Goal: Information Seeking & Learning: Find specific fact

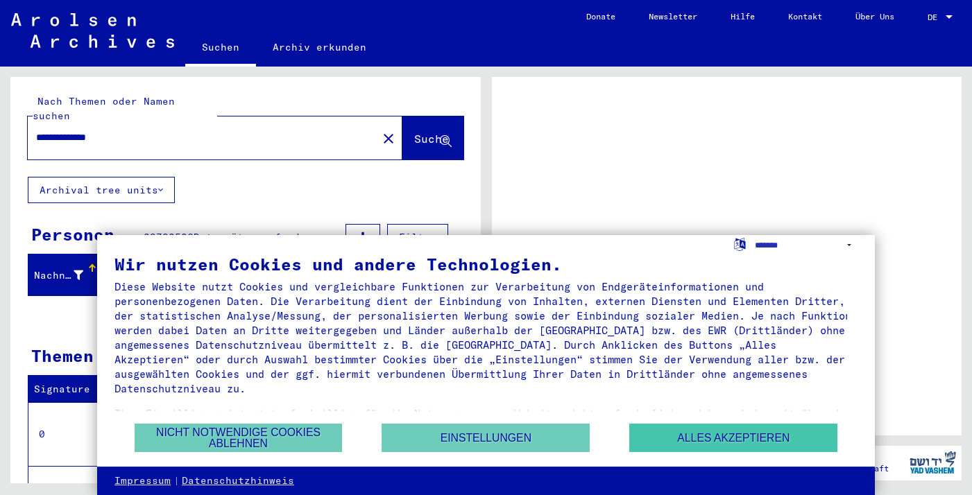
click at [685, 434] on button "Alles akzeptieren" at bounding box center [733, 438] width 208 height 28
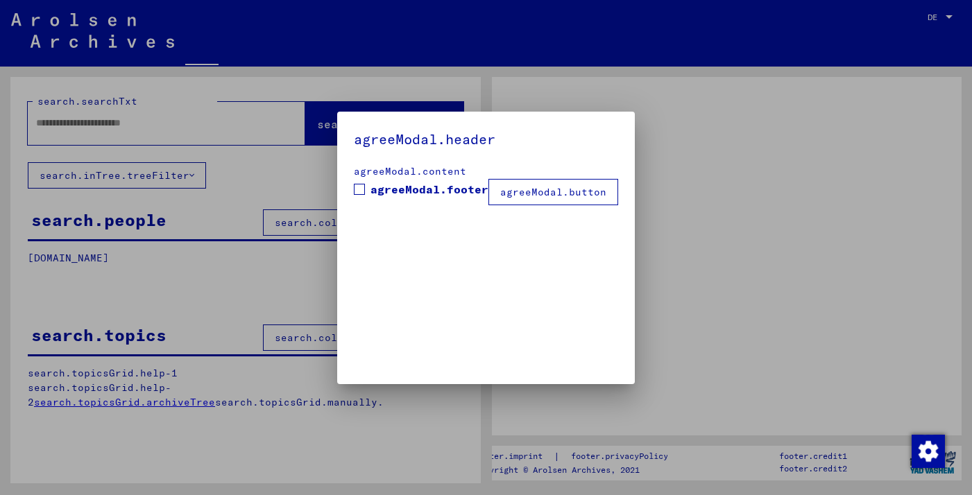
type input "**********"
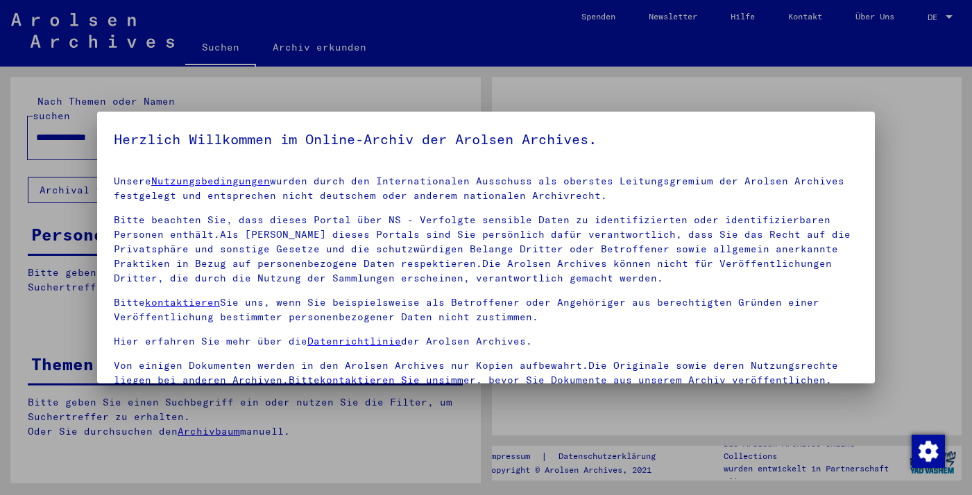
click at [932, 17] on div at bounding box center [486, 247] width 972 height 495
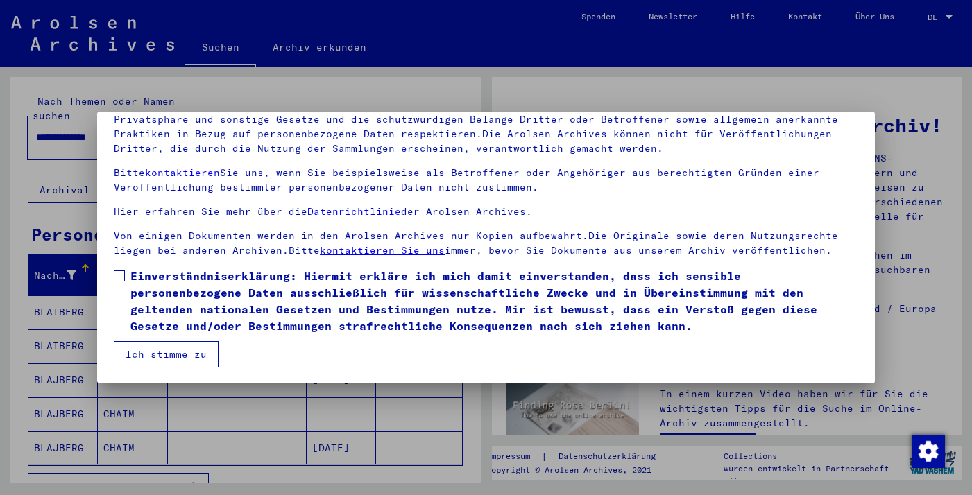
click at [114, 275] on span at bounding box center [119, 276] width 11 height 11
click at [164, 346] on button "Ich stimme zu" at bounding box center [166, 354] width 105 height 26
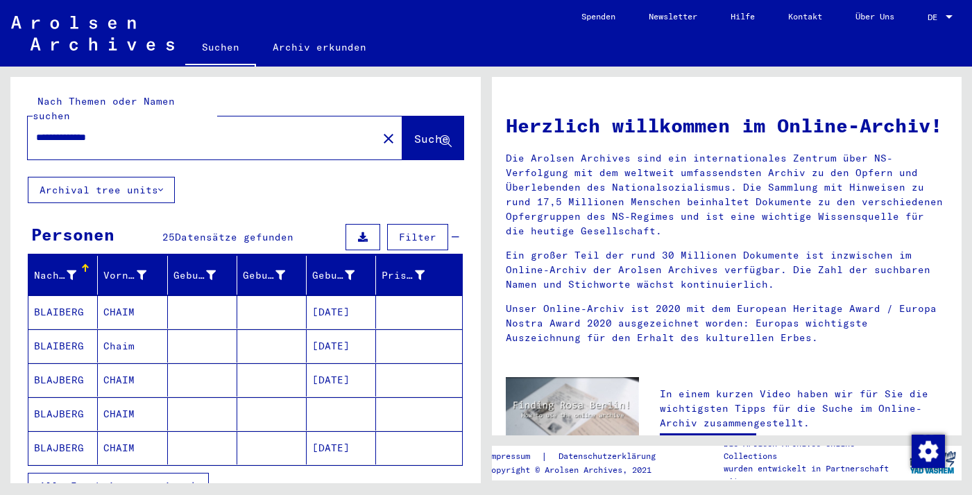
click at [943, 19] on span "DE" at bounding box center [934, 17] width 15 height 10
click at [920, 22] on span "English" at bounding box center [914, 24] width 34 height 10
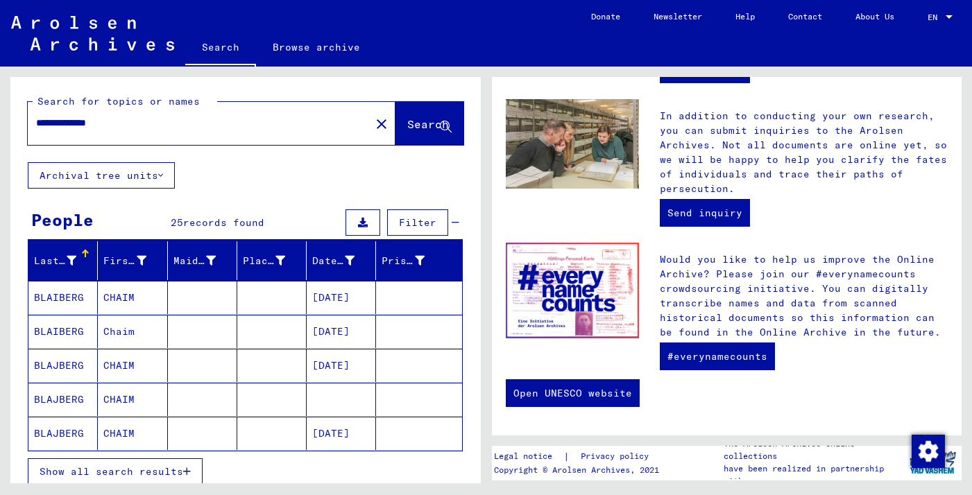
click at [48, 300] on mat-cell "BLAIBERG" at bounding box center [62, 297] width 69 height 33
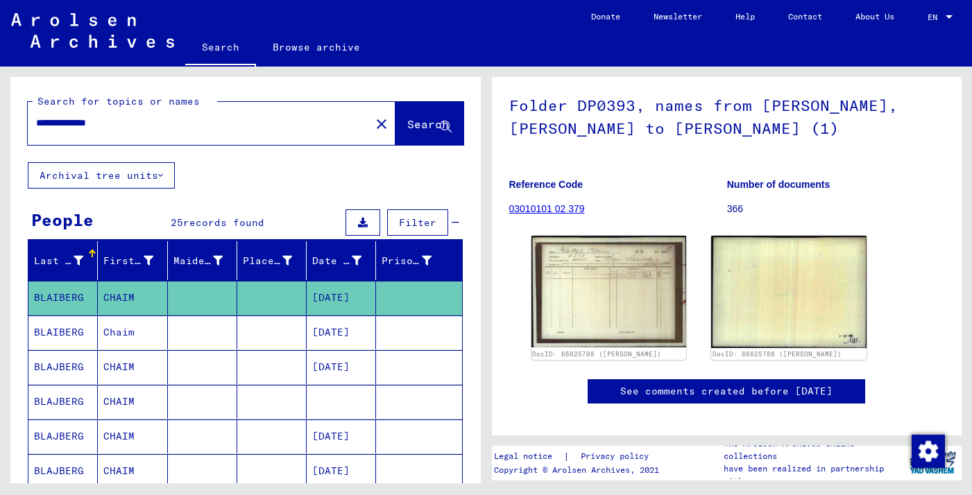
scroll to position [116, 0]
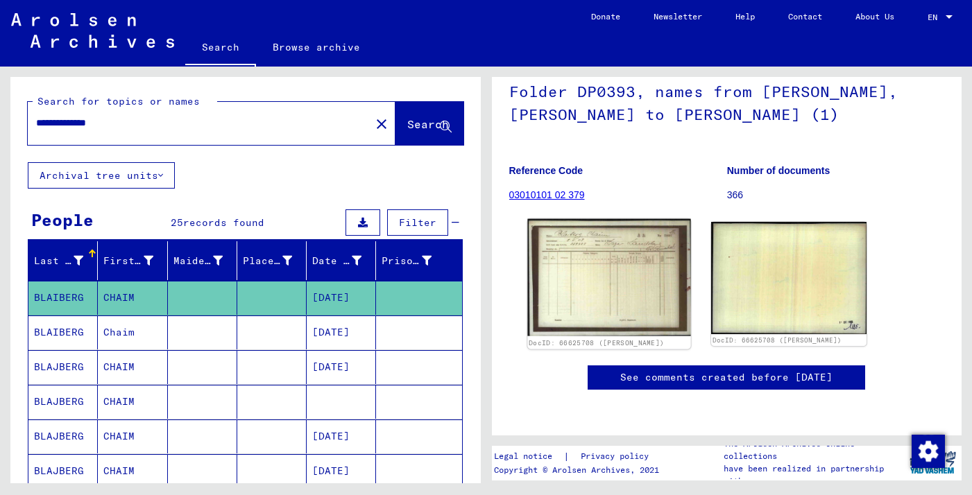
click at [623, 287] on img at bounding box center [608, 277] width 163 height 117
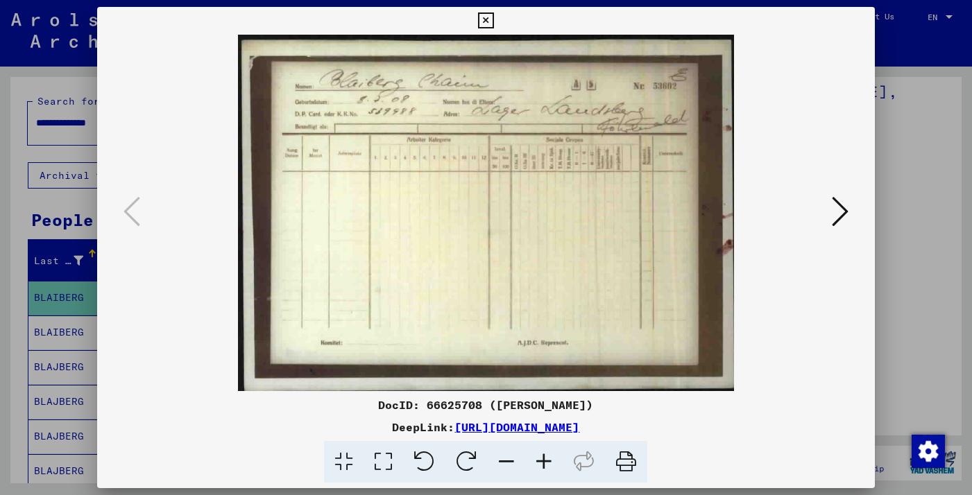
click at [832, 216] on icon at bounding box center [840, 211] width 17 height 33
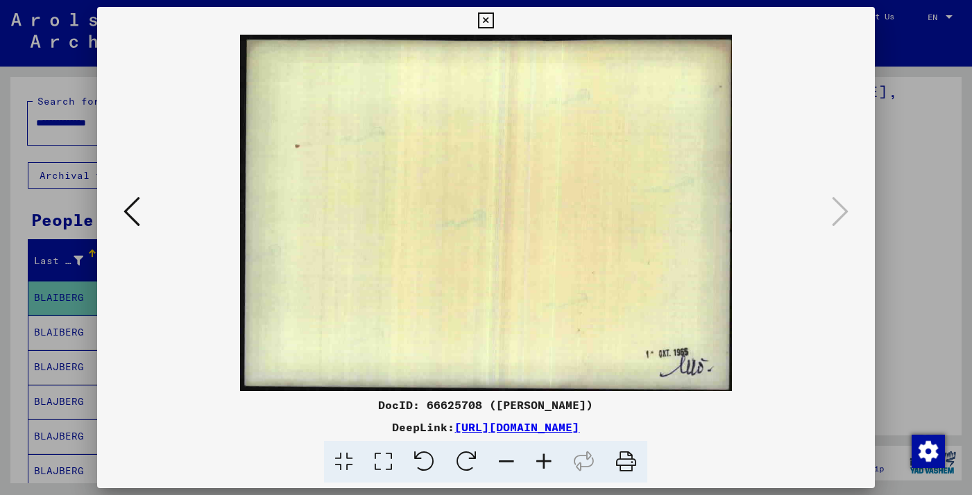
click at [494, 22] on icon at bounding box center [486, 20] width 16 height 17
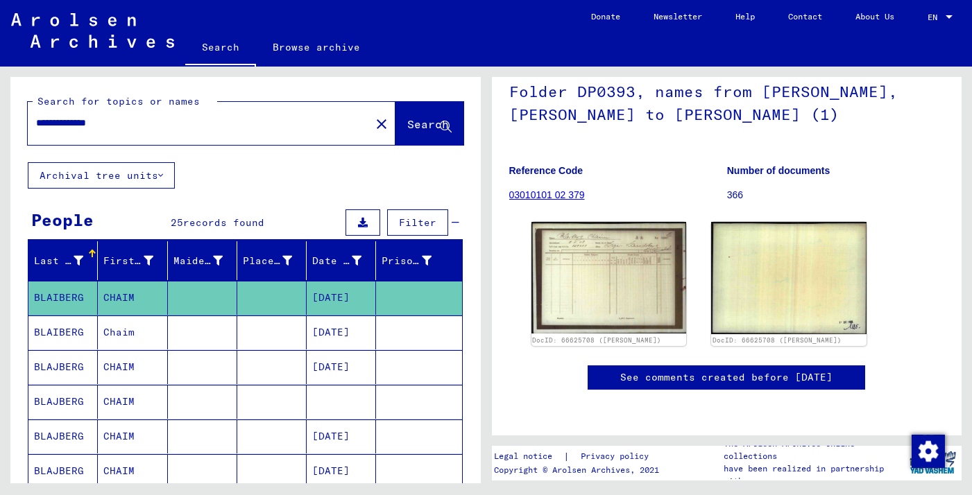
scroll to position [90, 0]
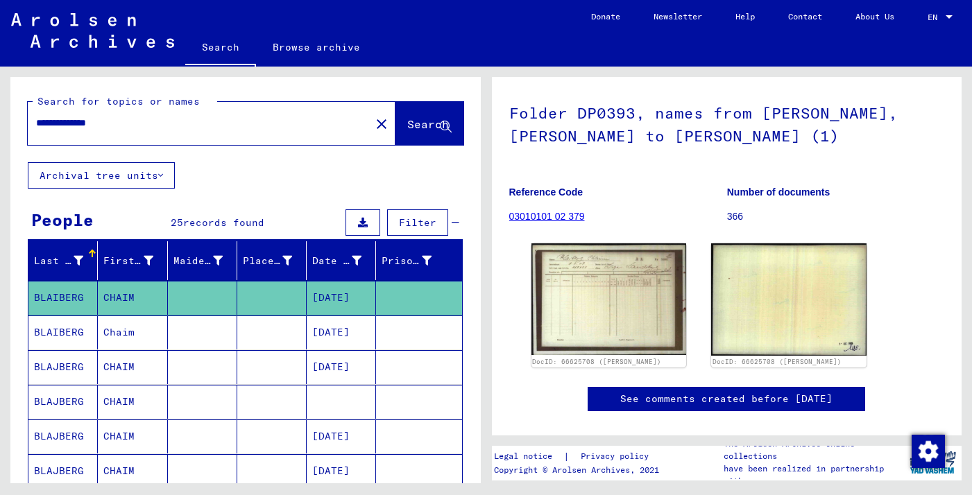
click at [70, 327] on mat-cell "BLAIBERG" at bounding box center [62, 333] width 69 height 34
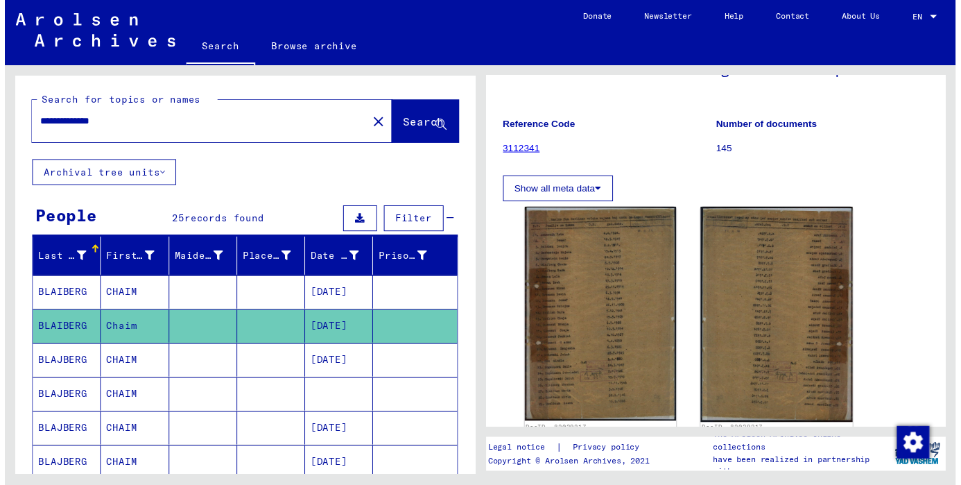
scroll to position [135, 0]
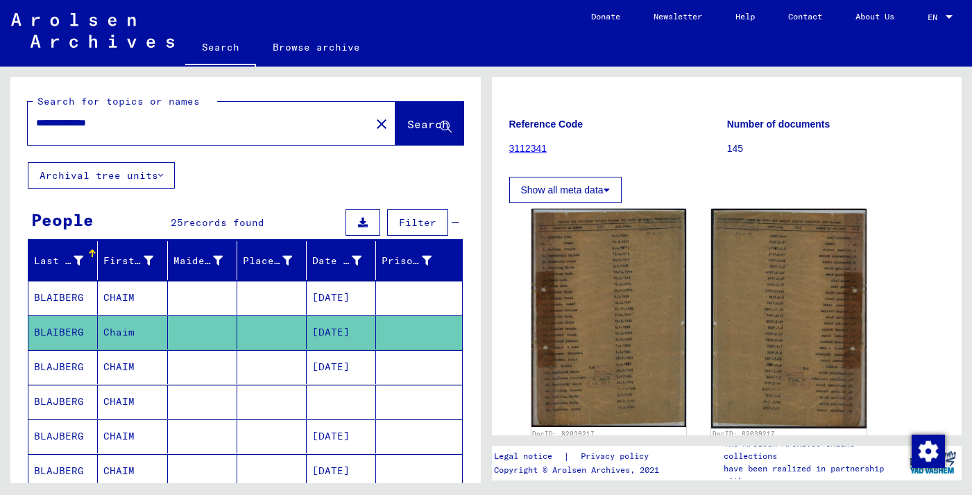
click at [580, 336] on img at bounding box center [608, 318] width 155 height 218
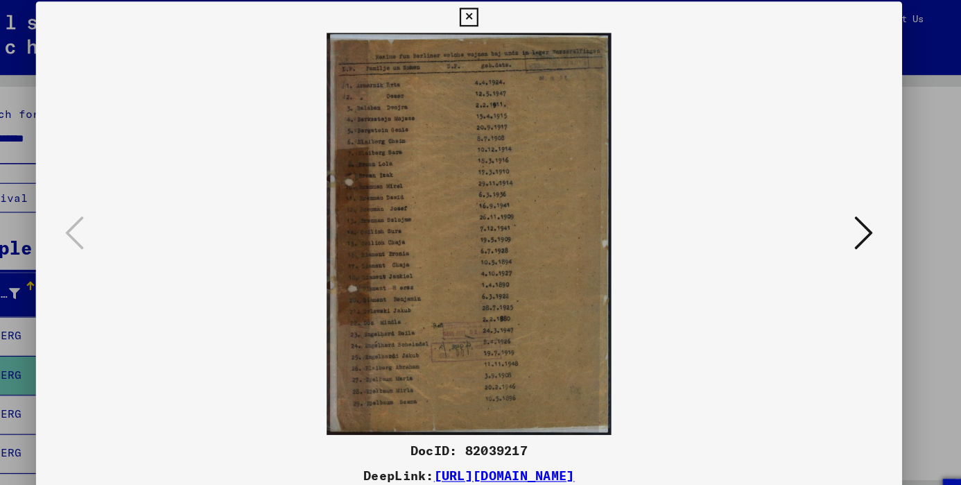
scroll to position [0, 0]
click at [488, 11] on icon at bounding box center [480, 15] width 16 height 17
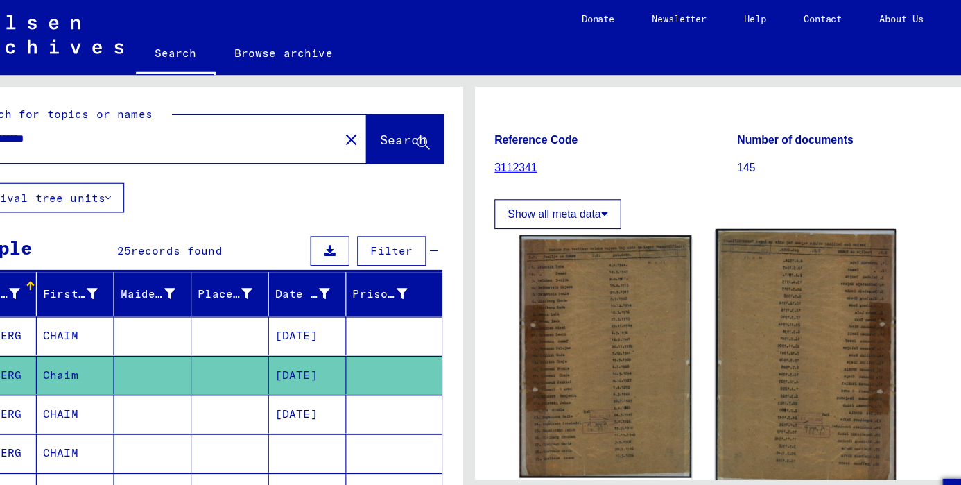
click at [718, 330] on img at bounding box center [780, 316] width 160 height 227
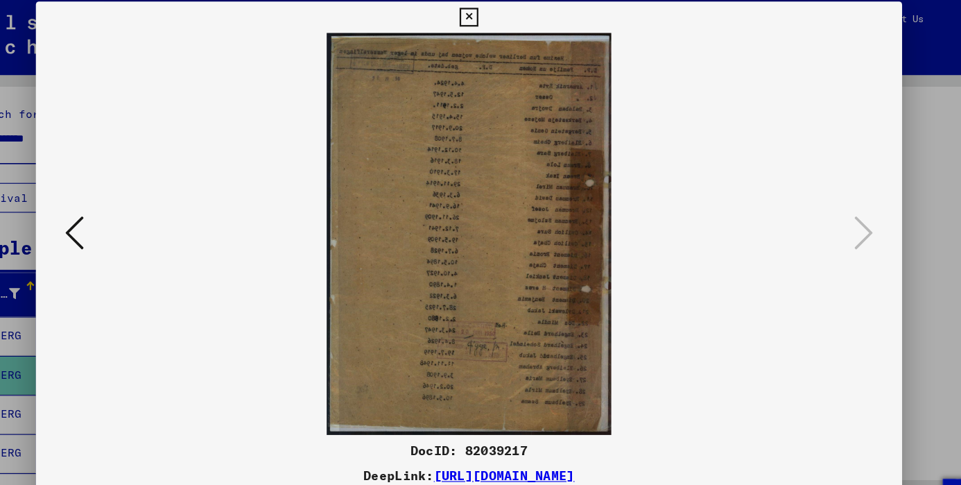
click at [488, 11] on icon at bounding box center [480, 15] width 16 height 17
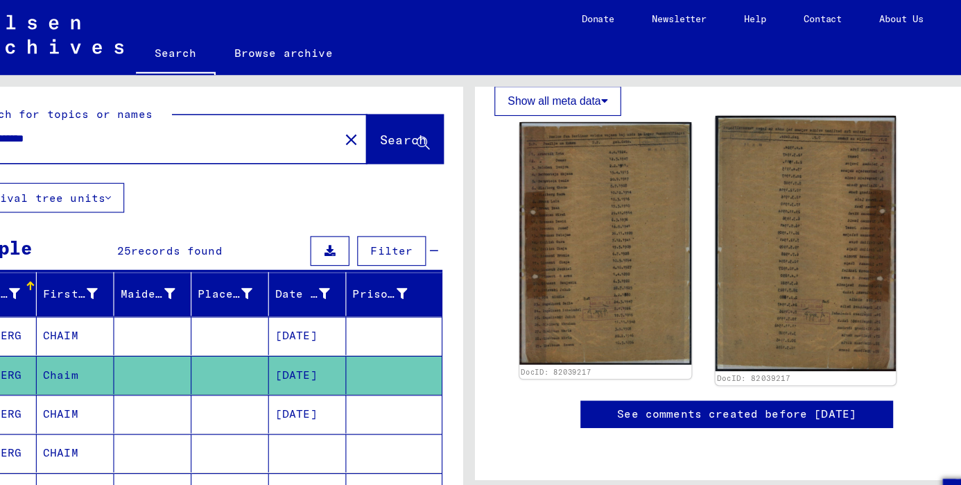
scroll to position [313, 0]
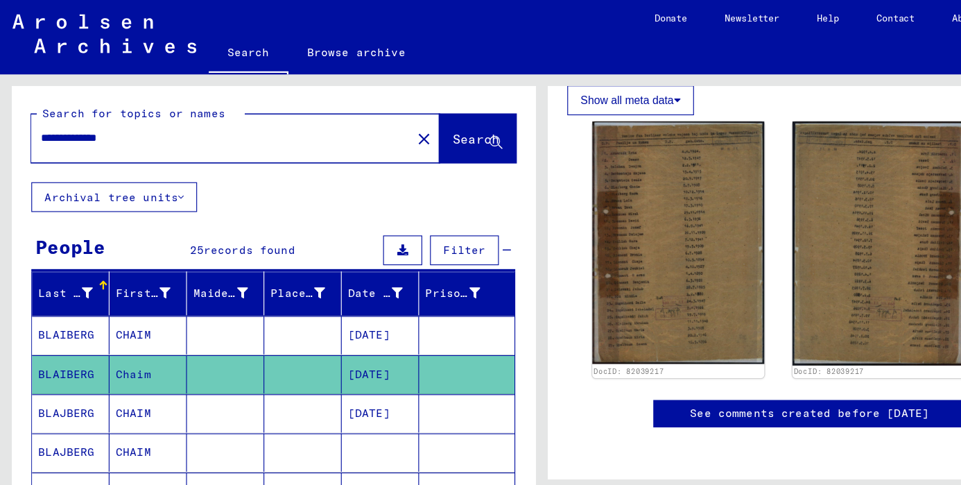
click at [56, 367] on mat-cell "BLAJBERG" at bounding box center [62, 367] width 69 height 34
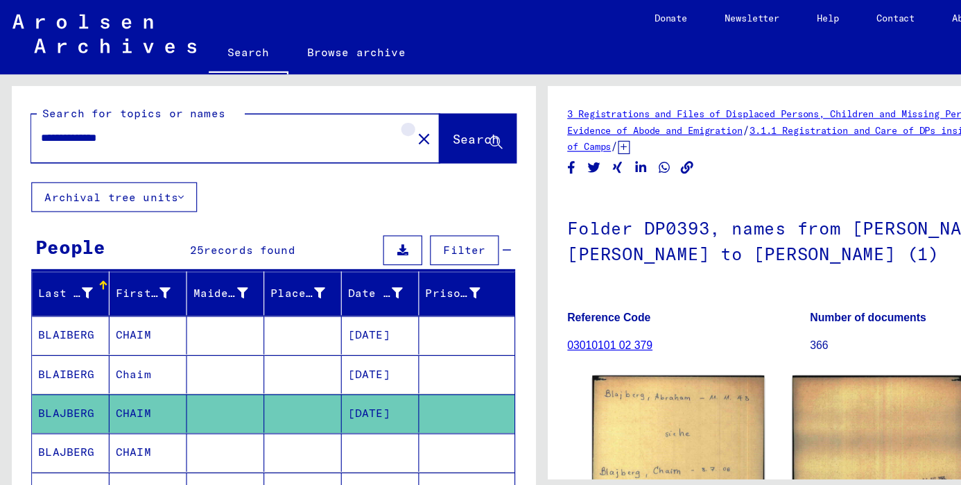
click at [368, 125] on mat-icon "close" at bounding box center [376, 124] width 17 height 17
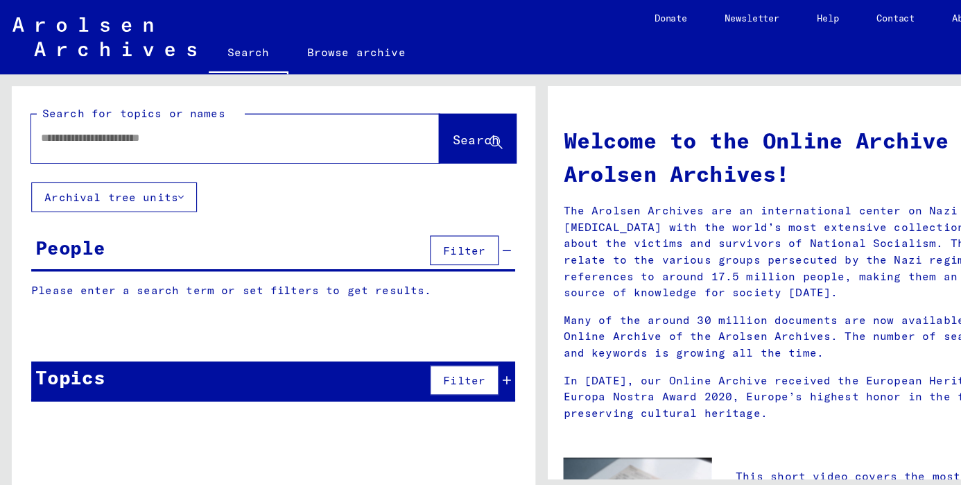
click at [336, 124] on div at bounding box center [209, 123] width 362 height 43
click at [219, 134] on div at bounding box center [188, 123] width 320 height 31
click at [146, 125] on input "text" at bounding box center [192, 123] width 312 height 15
type input "********"
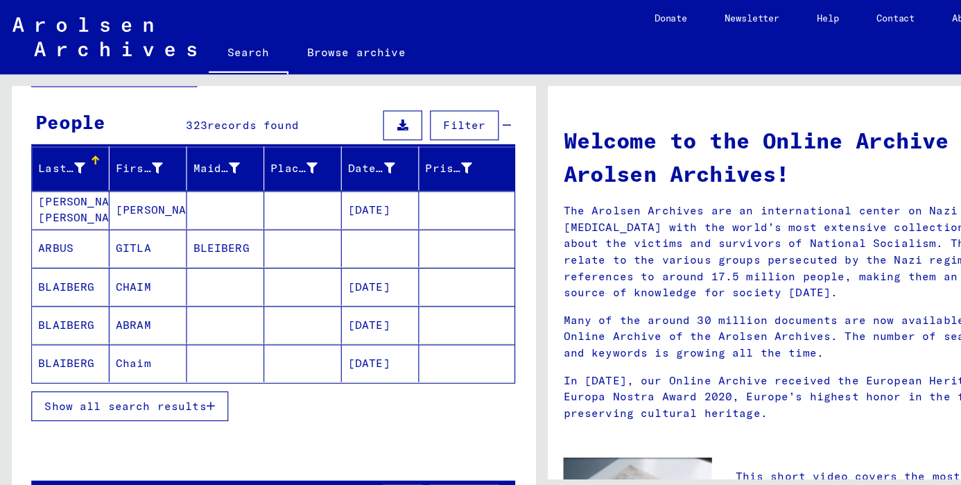
scroll to position [118, 0]
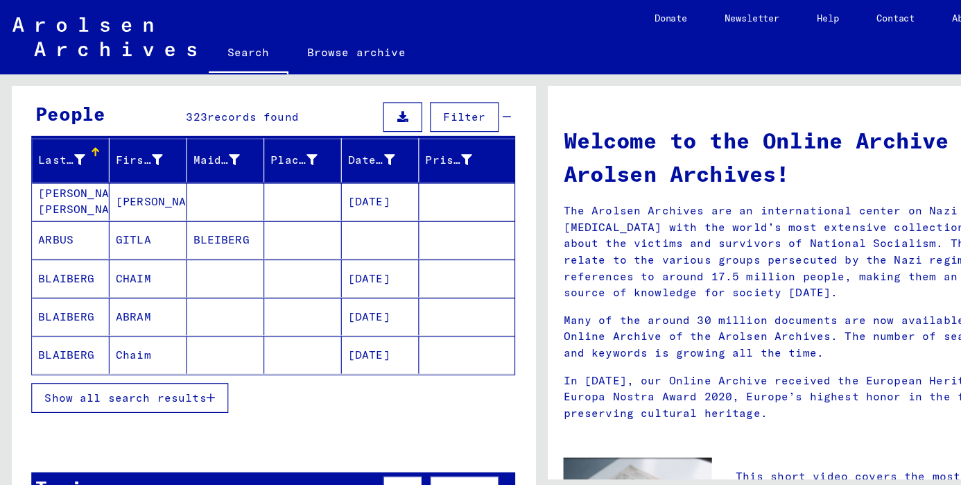
click at [168, 352] on span "Show all search results" at bounding box center [112, 353] width 144 height 12
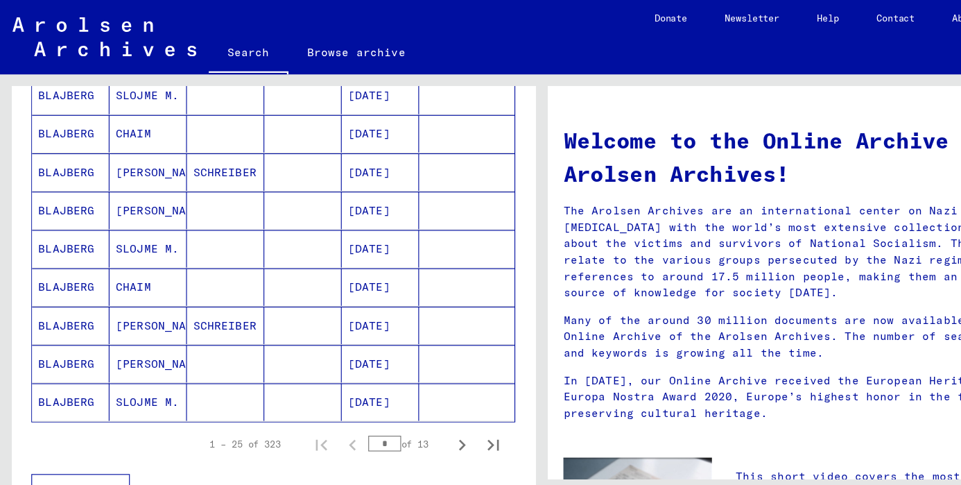
scroll to position [771, 0]
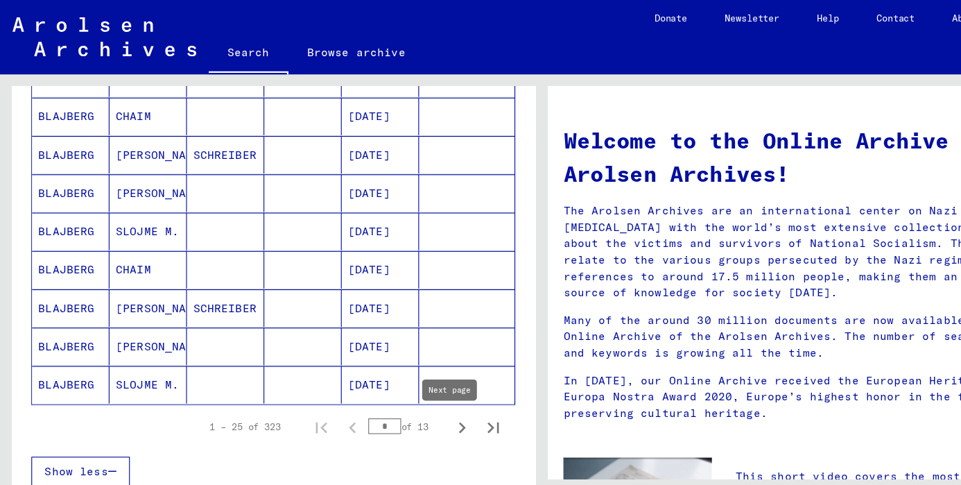
click at [400, 376] on icon "Next page" at bounding box center [409, 379] width 19 height 19
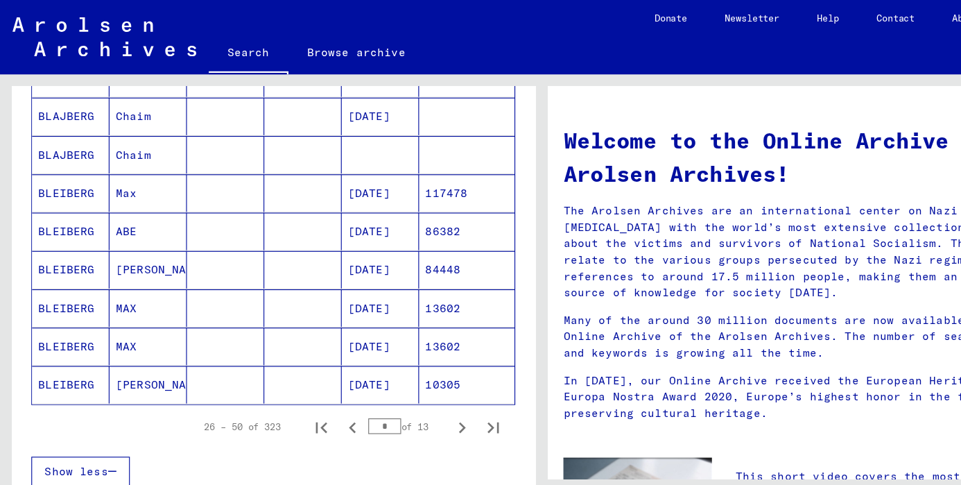
click at [69, 238] on mat-cell "BLEIBERG" at bounding box center [62, 239] width 69 height 33
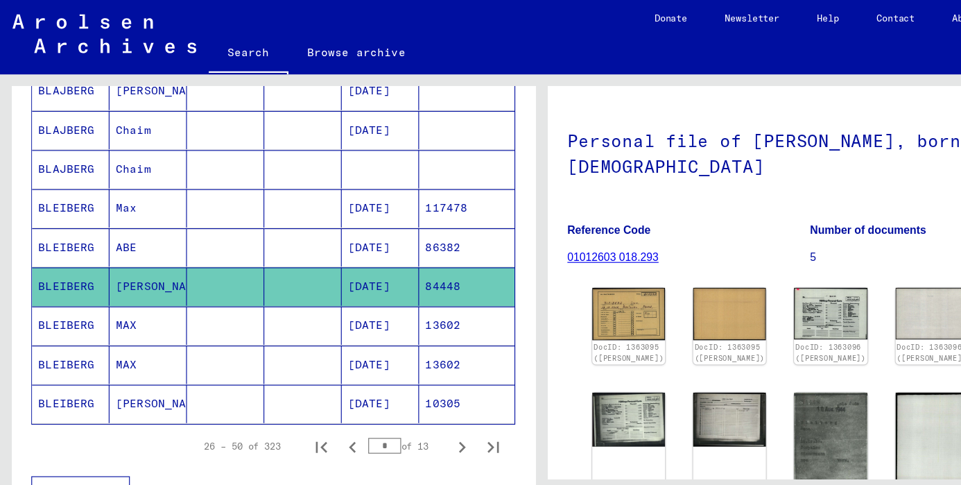
scroll to position [50, 0]
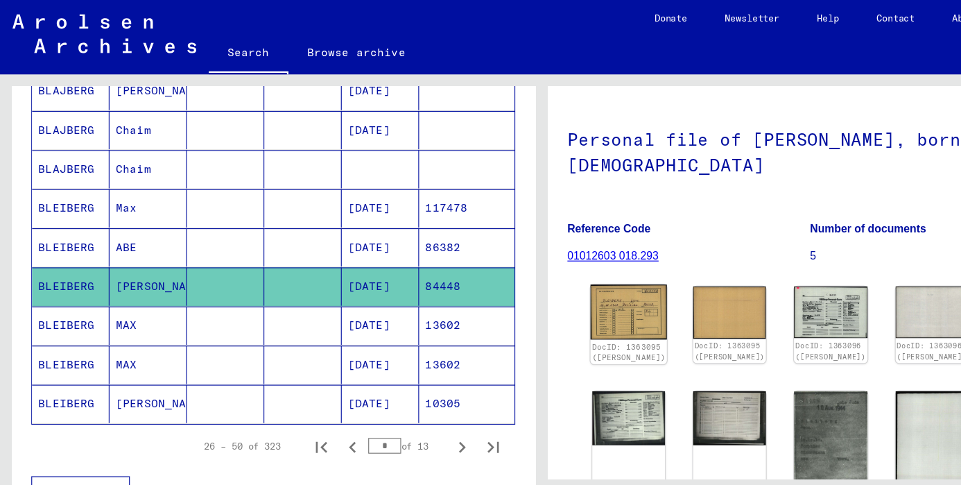
click at [548, 281] on img at bounding box center [558, 277] width 68 height 49
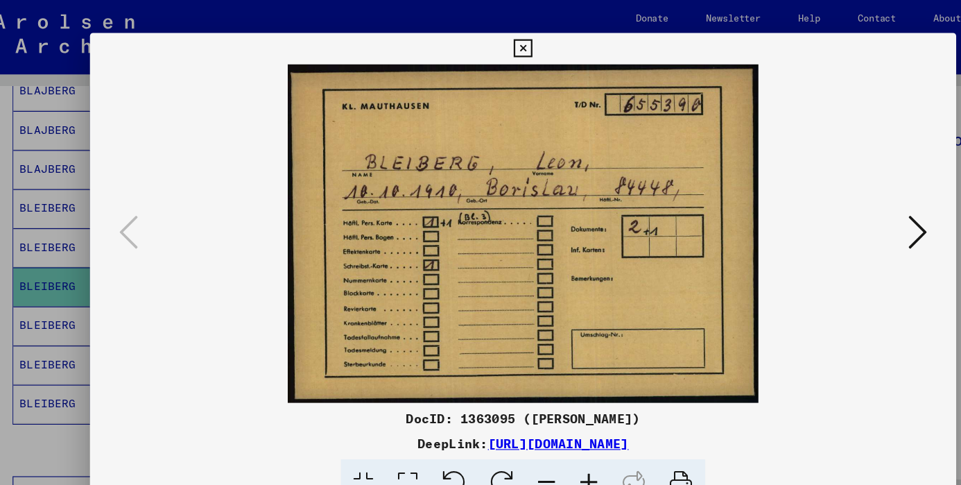
click at [822, 216] on icon at bounding box center [830, 206] width 17 height 33
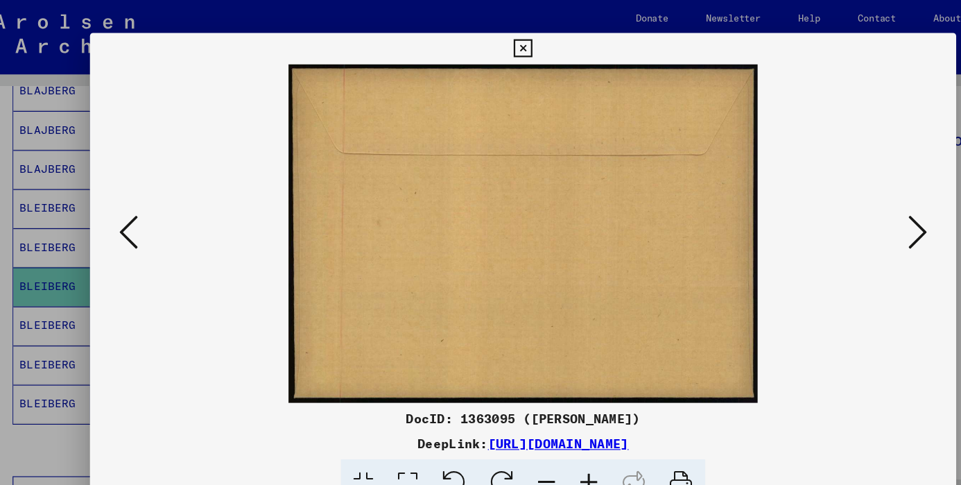
click at [822, 216] on icon at bounding box center [830, 206] width 17 height 33
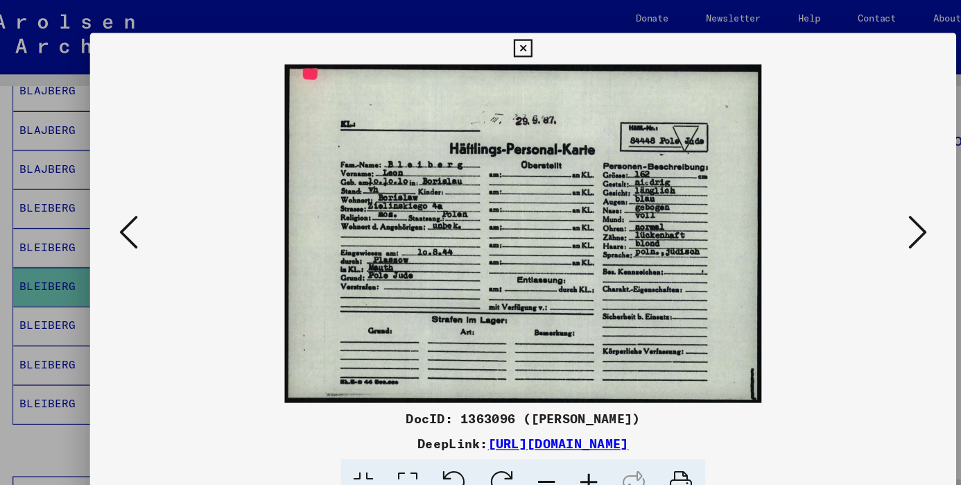
click at [822, 216] on icon at bounding box center [830, 206] width 17 height 33
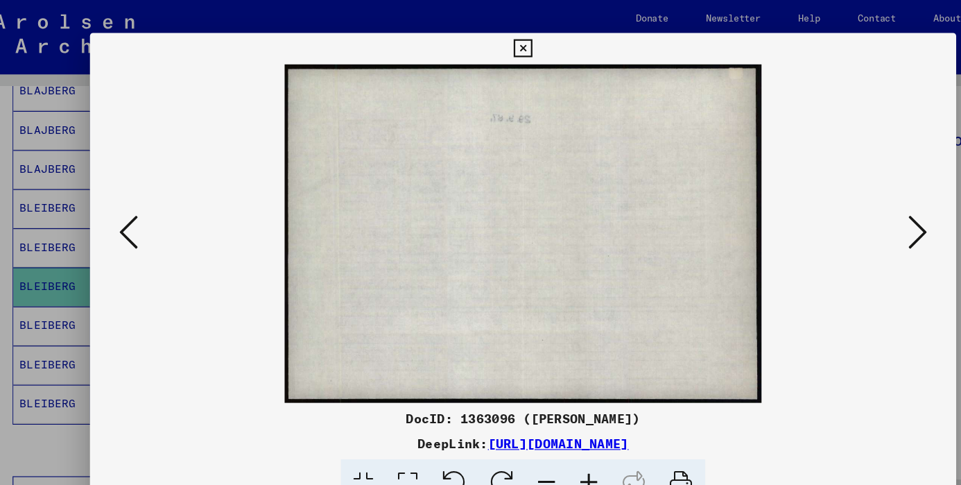
click at [822, 216] on icon at bounding box center [830, 206] width 17 height 33
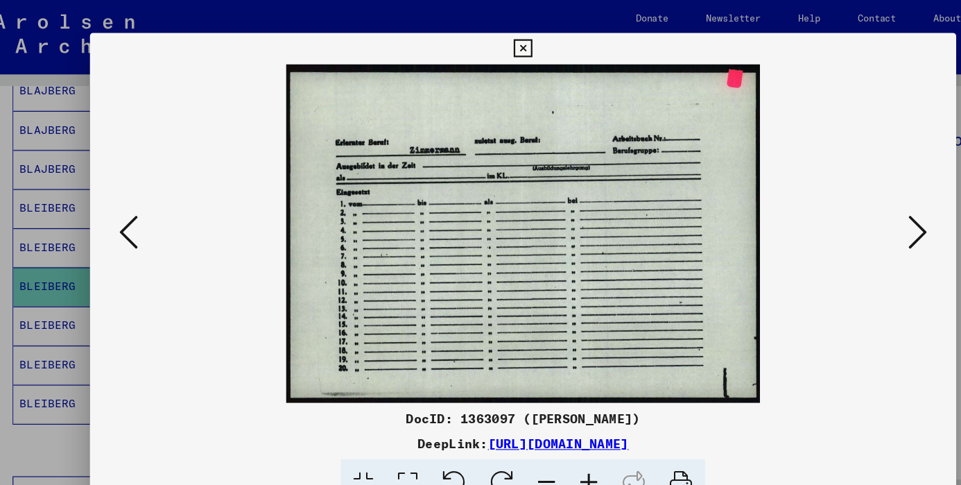
click at [822, 216] on icon at bounding box center [830, 206] width 17 height 33
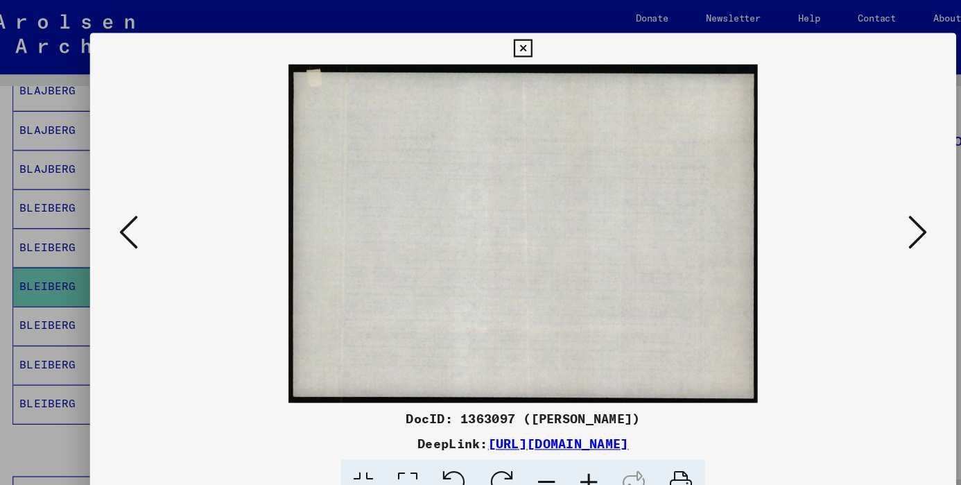
click at [822, 216] on icon at bounding box center [830, 206] width 17 height 33
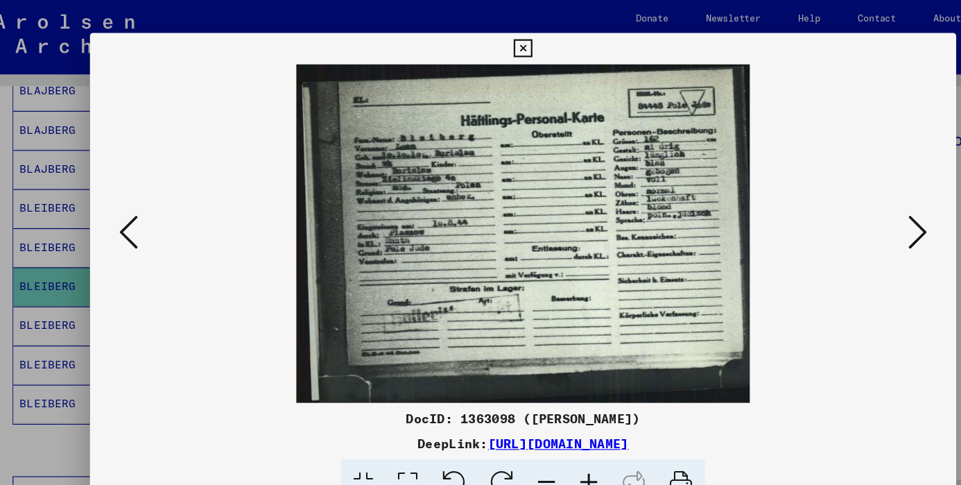
click at [822, 216] on icon at bounding box center [830, 206] width 17 height 33
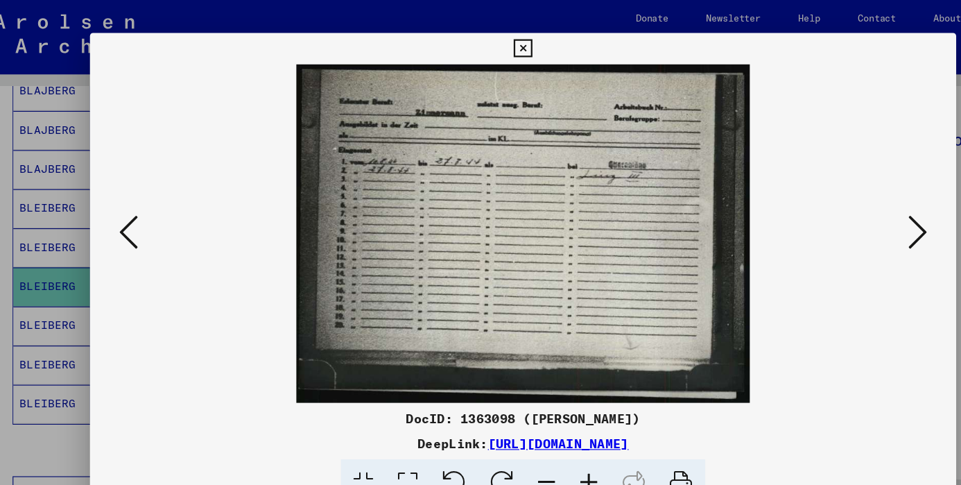
click at [822, 216] on icon at bounding box center [830, 206] width 17 height 33
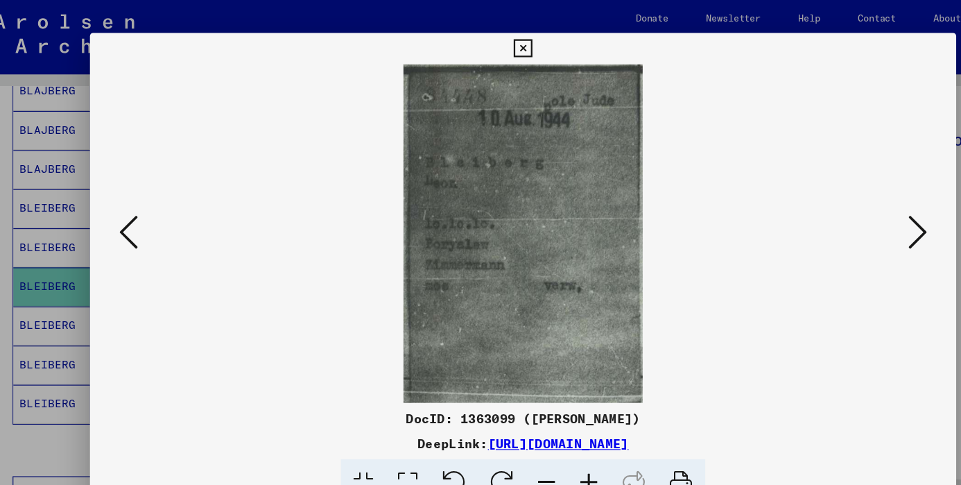
click at [822, 216] on icon at bounding box center [830, 206] width 17 height 33
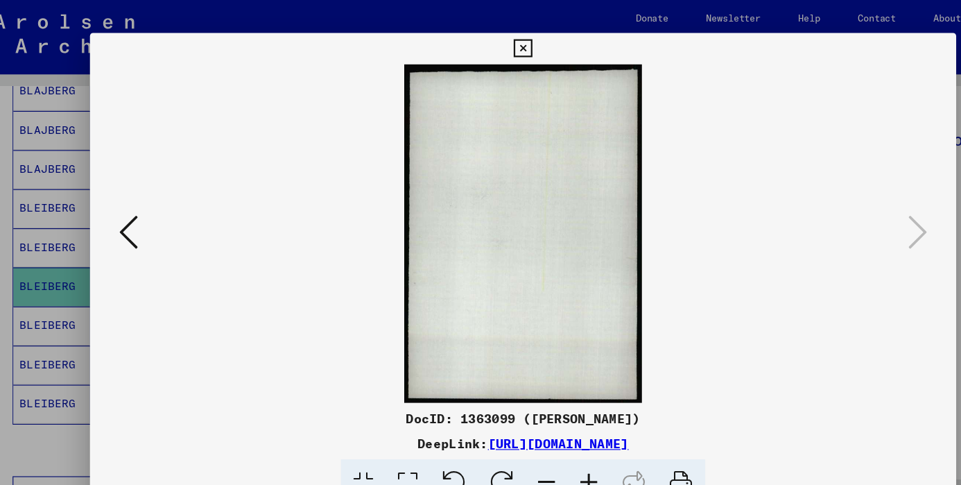
click at [488, 46] on icon at bounding box center [480, 43] width 16 height 17
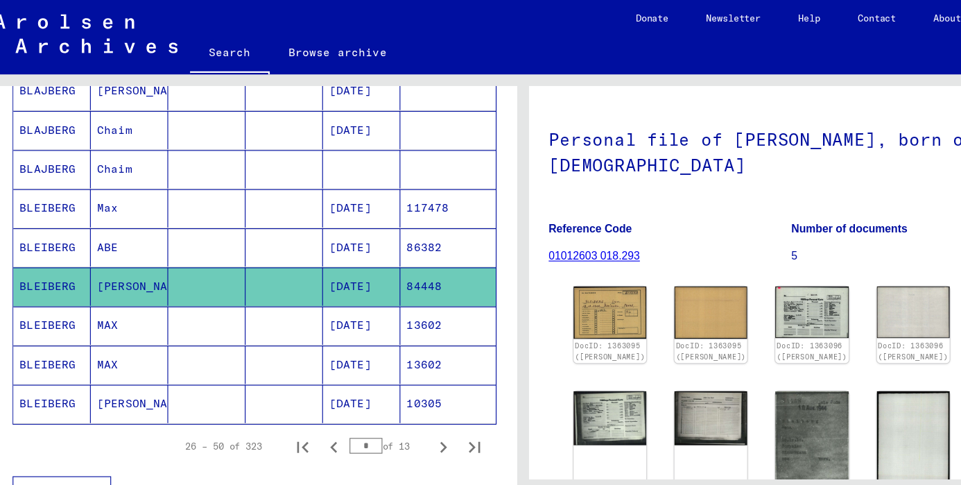
click at [60, 287] on mat-cell "BLEIBERG" at bounding box center [62, 290] width 69 height 34
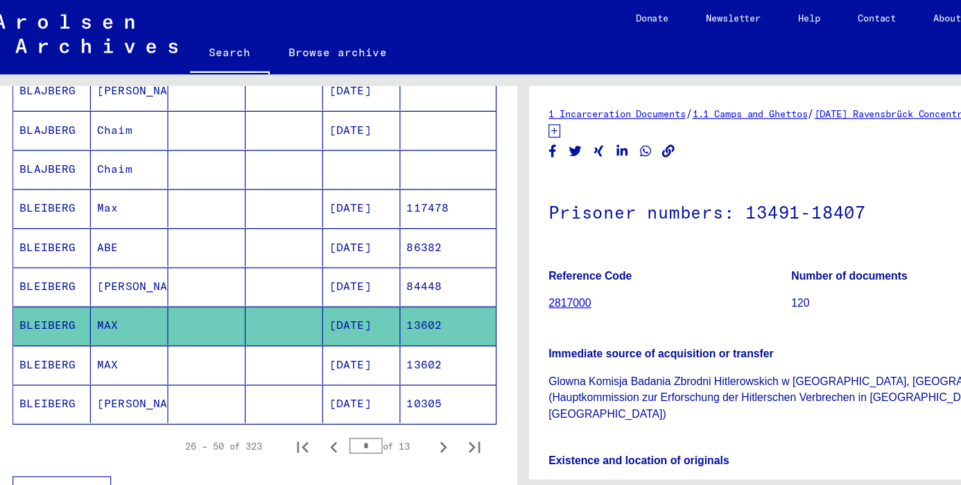
click at [53, 320] on mat-cell "BLEIBERG" at bounding box center [62, 324] width 69 height 34
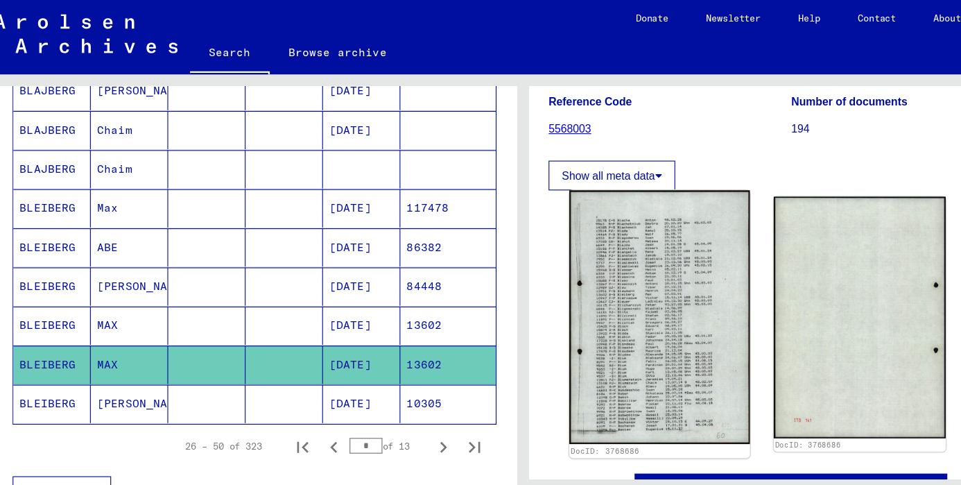
scroll to position [146, 0]
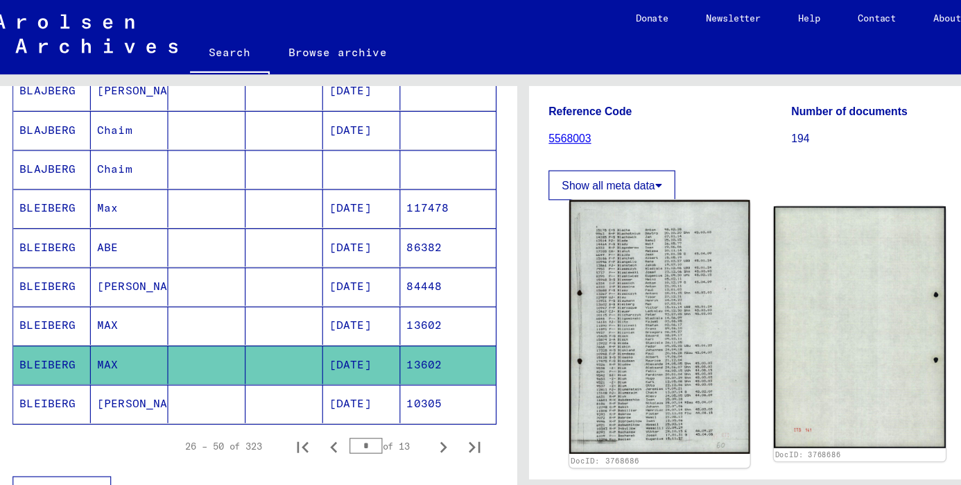
click at [554, 282] on img at bounding box center [602, 290] width 160 height 225
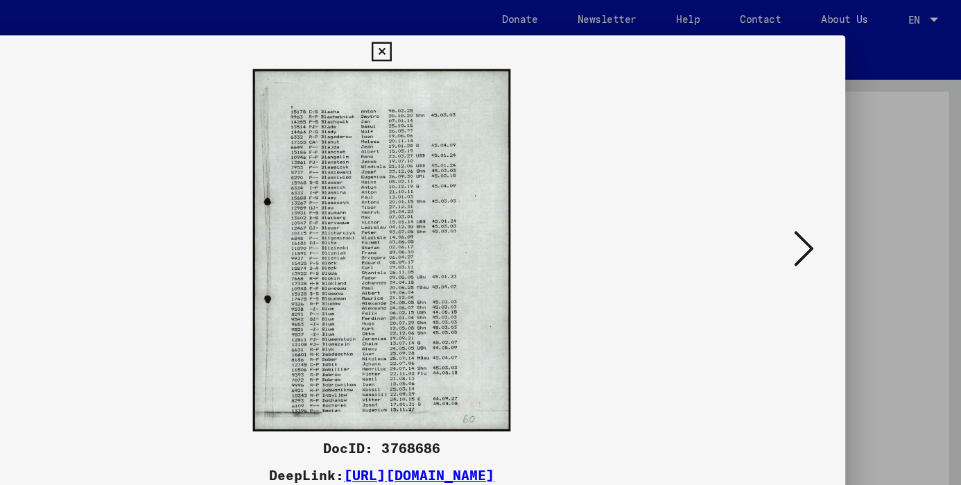
click at [488, 40] on icon at bounding box center [480, 43] width 16 height 17
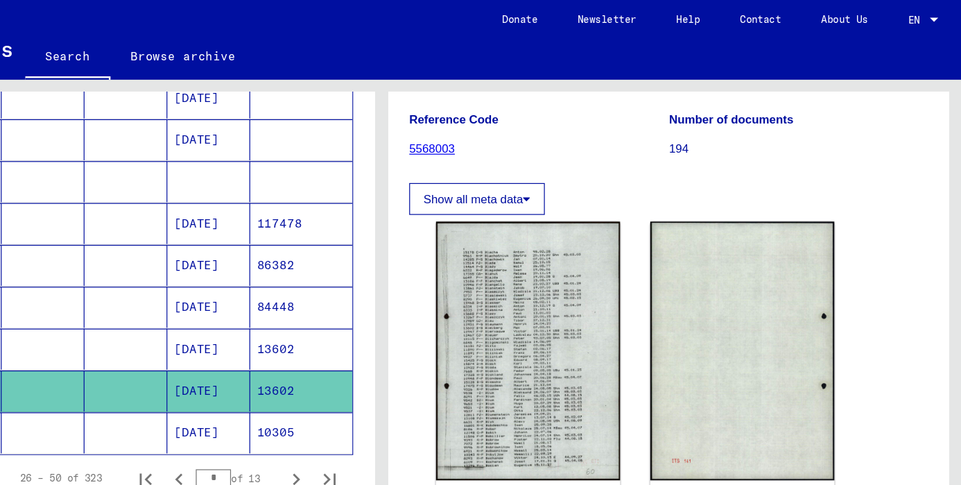
scroll to position [772, 0]
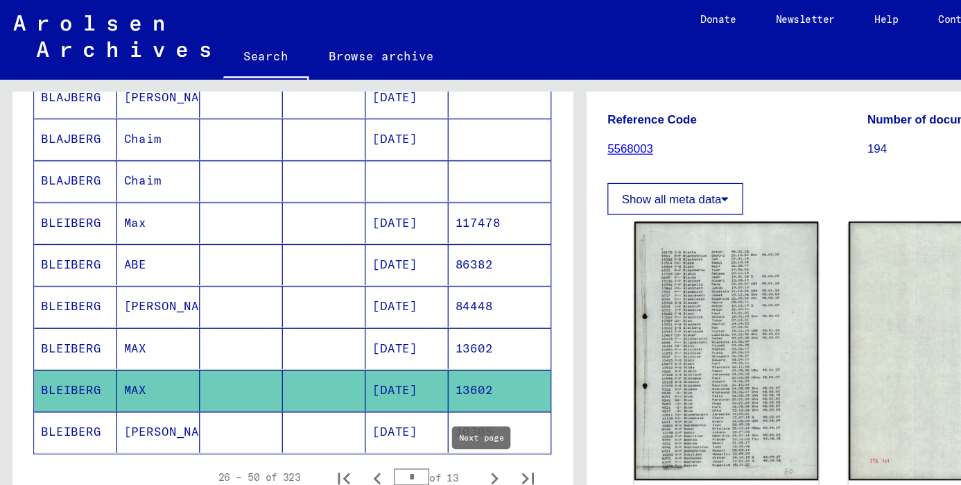
click at [400, 392] on icon "Next page" at bounding box center [409, 396] width 19 height 19
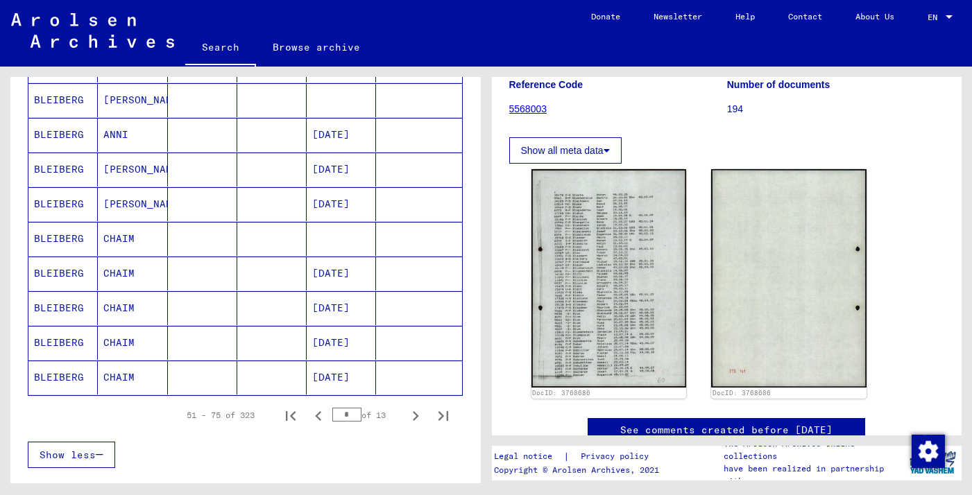
scroll to position [755, 0]
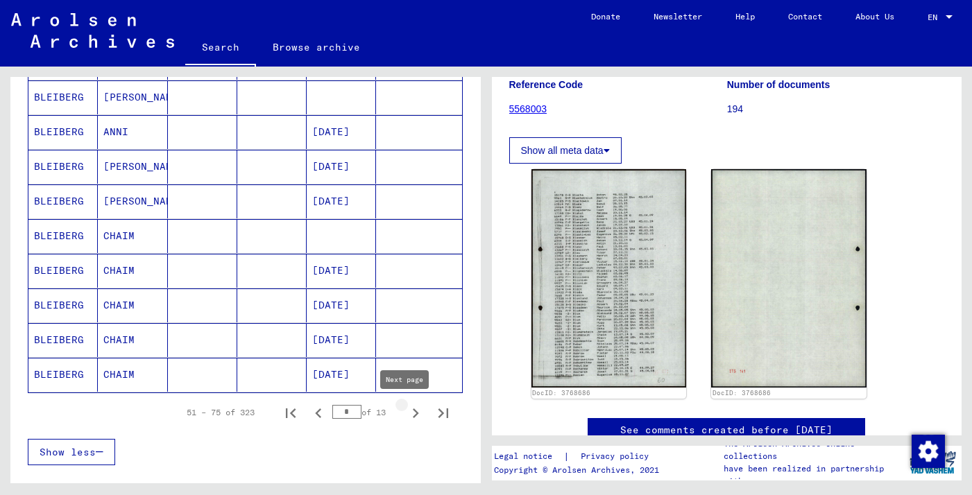
click at [406, 415] on icon "Next page" at bounding box center [415, 413] width 19 height 19
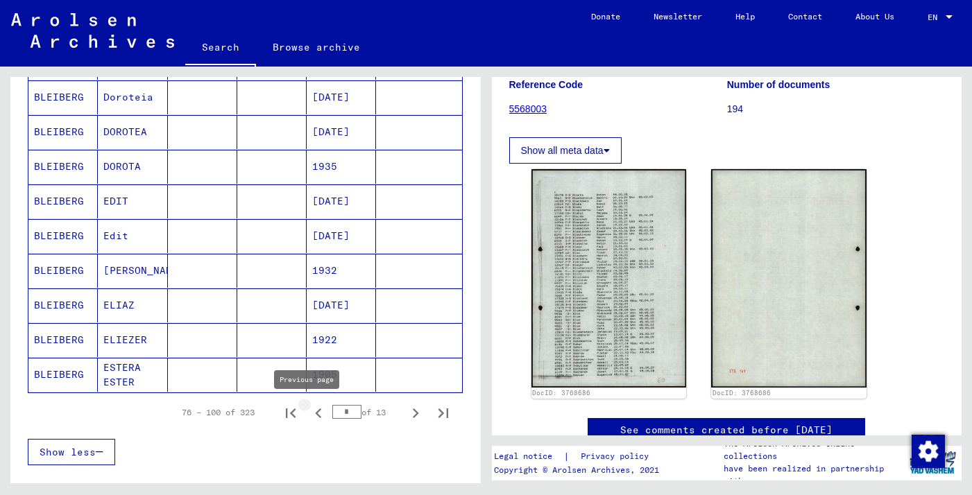
click at [314, 419] on icon "Previous page" at bounding box center [318, 413] width 19 height 19
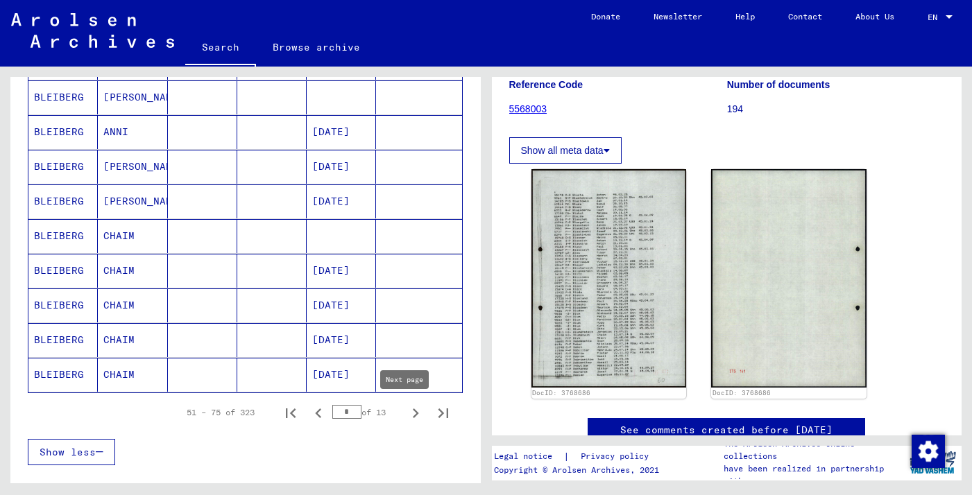
click at [406, 409] on icon "Next page" at bounding box center [415, 413] width 19 height 19
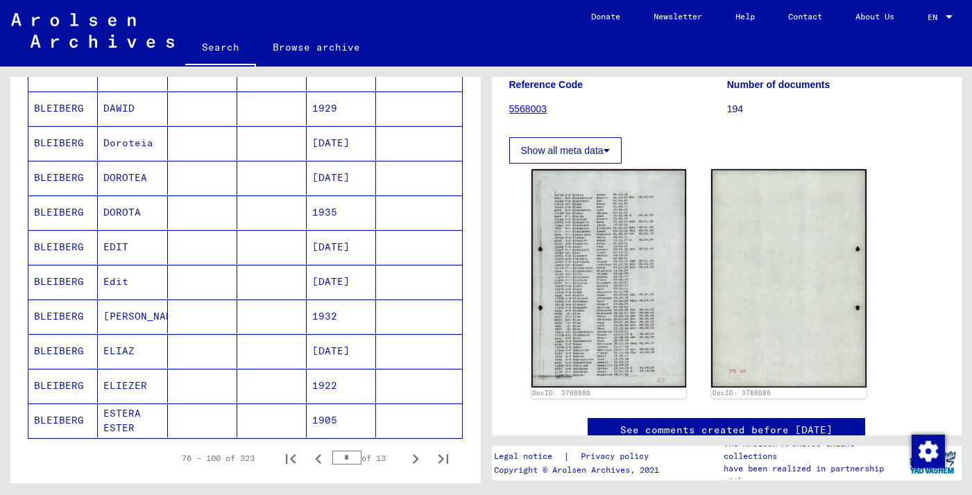
scroll to position [724, 0]
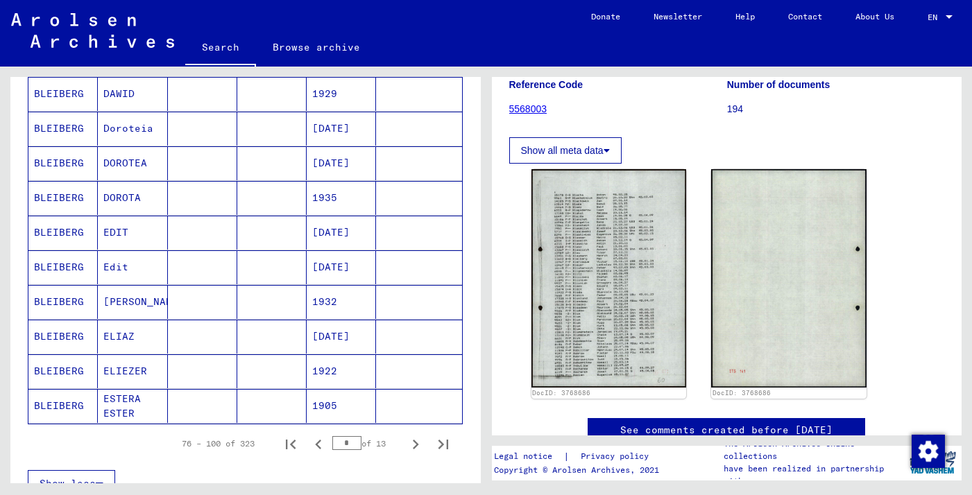
click at [413, 446] on icon "Next page" at bounding box center [416, 445] width 6 height 10
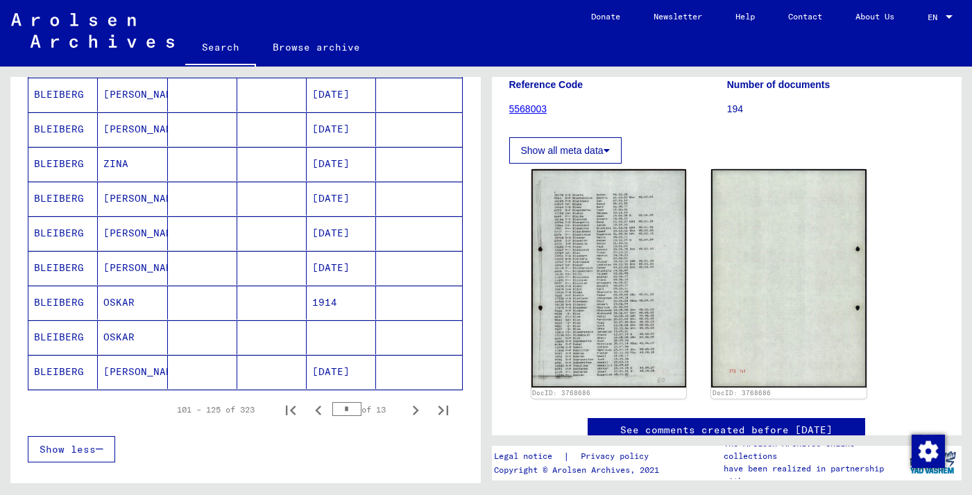
scroll to position [784, 0]
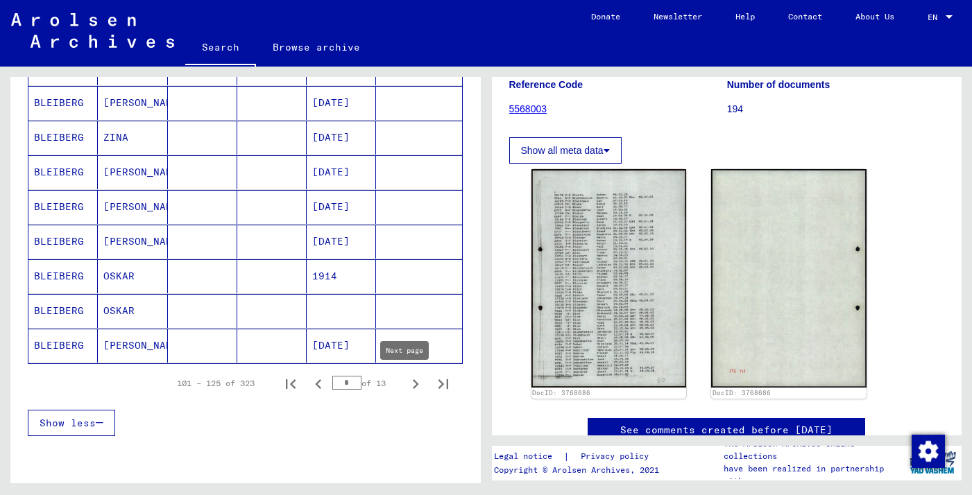
click at [406, 390] on icon "Next page" at bounding box center [415, 384] width 19 height 19
type input "*"
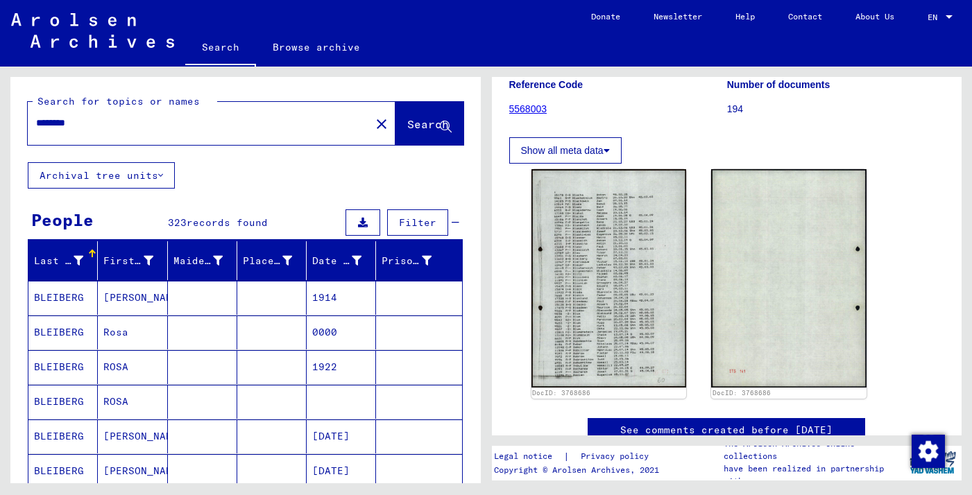
scroll to position [0, 0]
click at [373, 122] on mat-icon "close" at bounding box center [381, 124] width 17 height 17
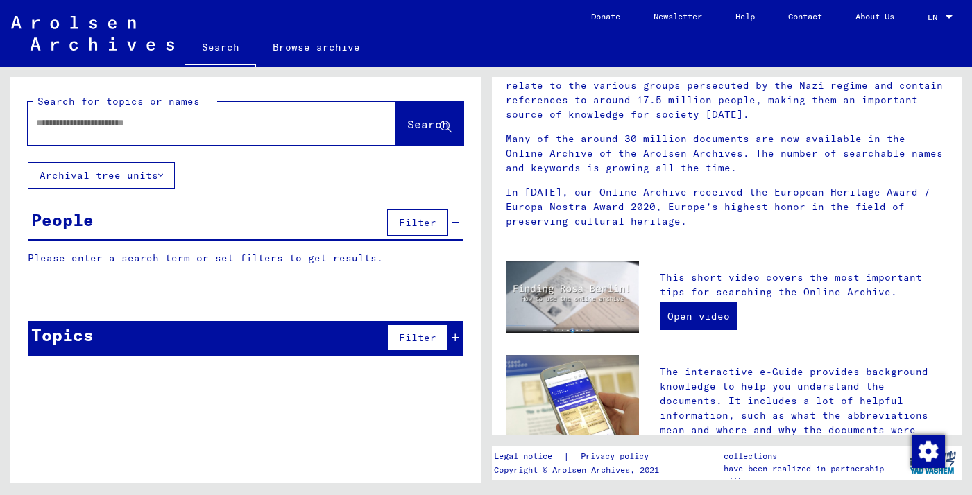
click at [298, 114] on div at bounding box center [191, 123] width 326 height 31
click at [266, 122] on input "text" at bounding box center [195, 123] width 318 height 15
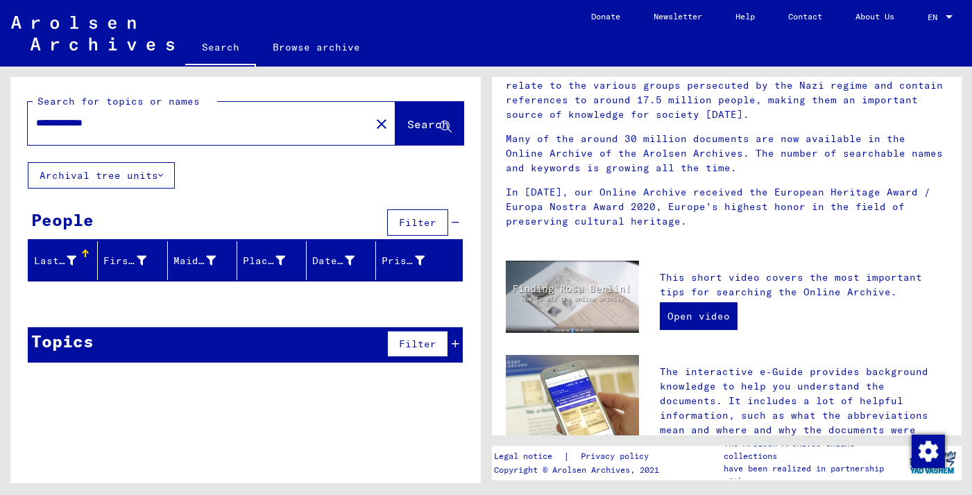
type input "**********"
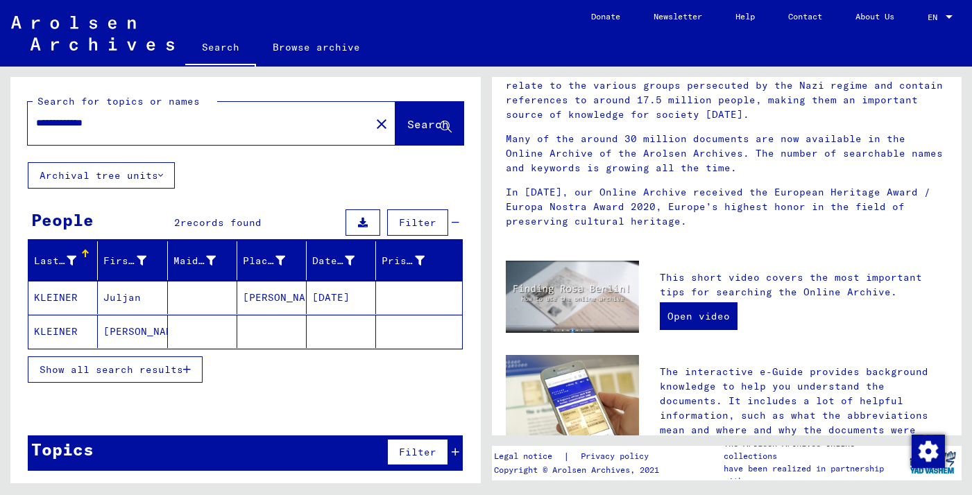
drag, startPoint x: 119, startPoint y: 123, endPoint x: 19, endPoint y: 119, distance: 99.3
click at [19, 119] on div "**********" at bounding box center [245, 119] width 470 height 85
click at [373, 119] on mat-icon "close" at bounding box center [381, 124] width 17 height 17
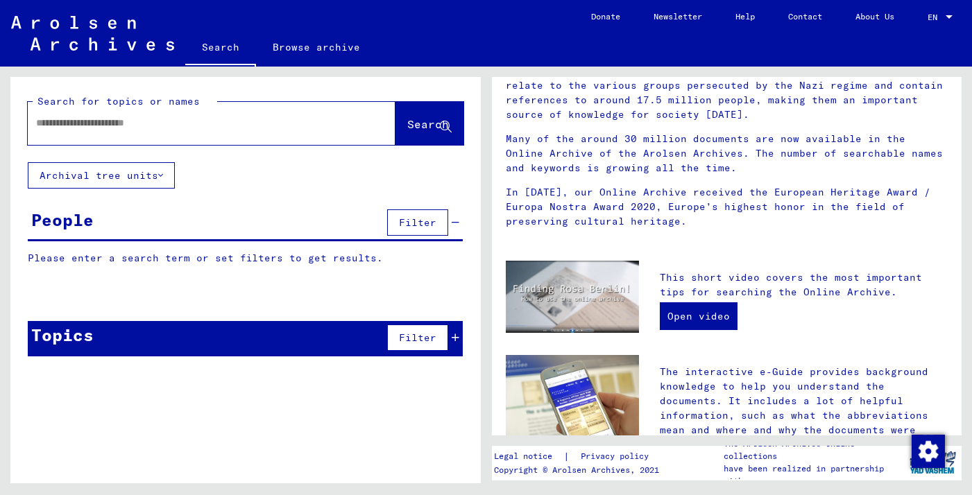
click at [204, 130] on div at bounding box center [191, 123] width 326 height 31
click at [180, 126] on input "text" at bounding box center [195, 123] width 318 height 15
click at [48, 123] on input "**********" at bounding box center [195, 123] width 318 height 15
click at [174, 108] on div "Search for topics or names" at bounding box center [125, 101] width 185 height 15
click at [164, 113] on div "**********" at bounding box center [191, 123] width 326 height 31
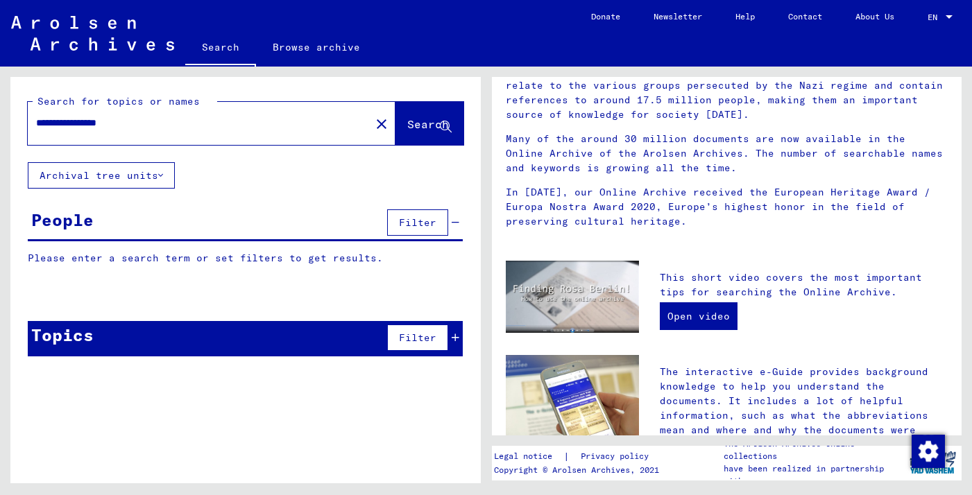
click at [146, 122] on input "**********" at bounding box center [195, 123] width 318 height 15
type input "**********"
click at [395, 116] on button "Search" at bounding box center [429, 123] width 68 height 43
